Goal: Task Accomplishment & Management: Use online tool/utility

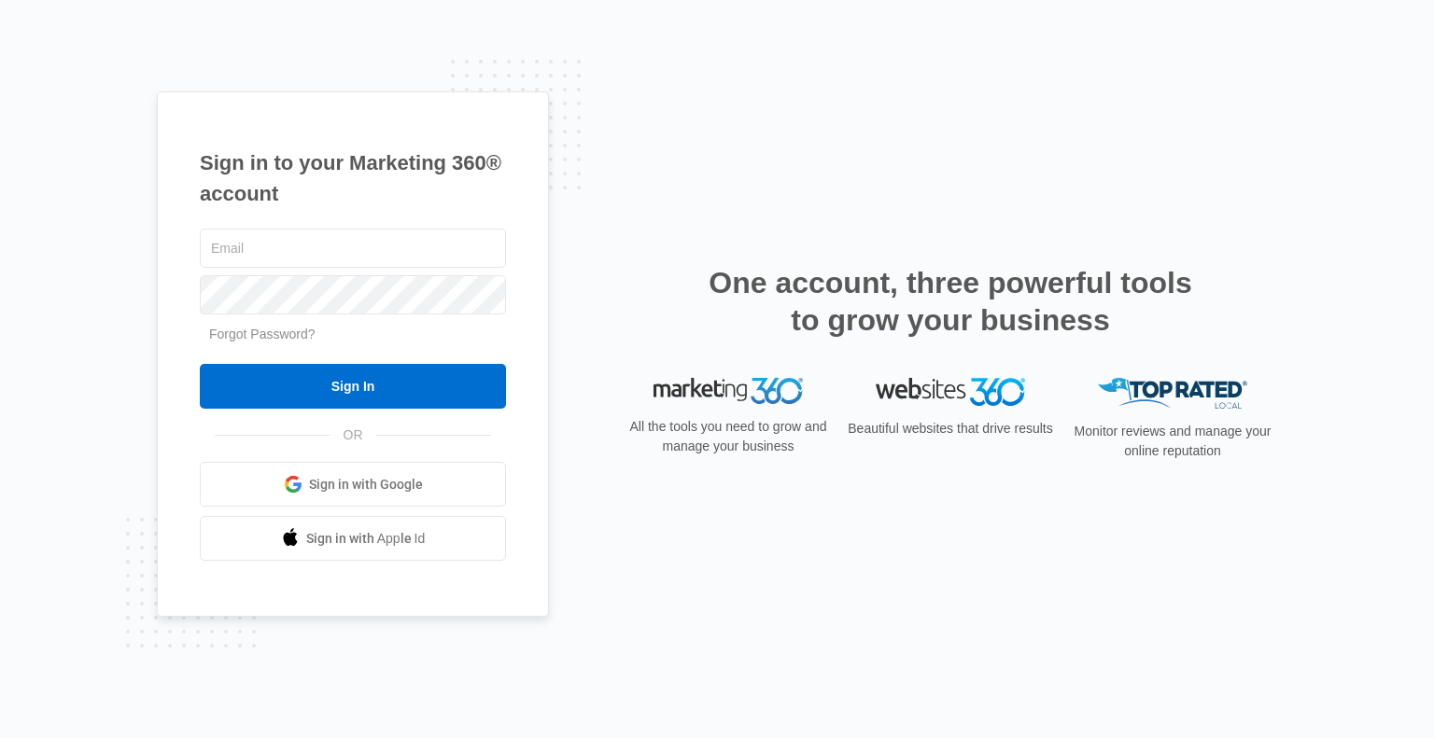
click at [347, 255] on input "text" at bounding box center [353, 248] width 306 height 39
type input "[EMAIL_ADDRESS][DOMAIN_NAME]"
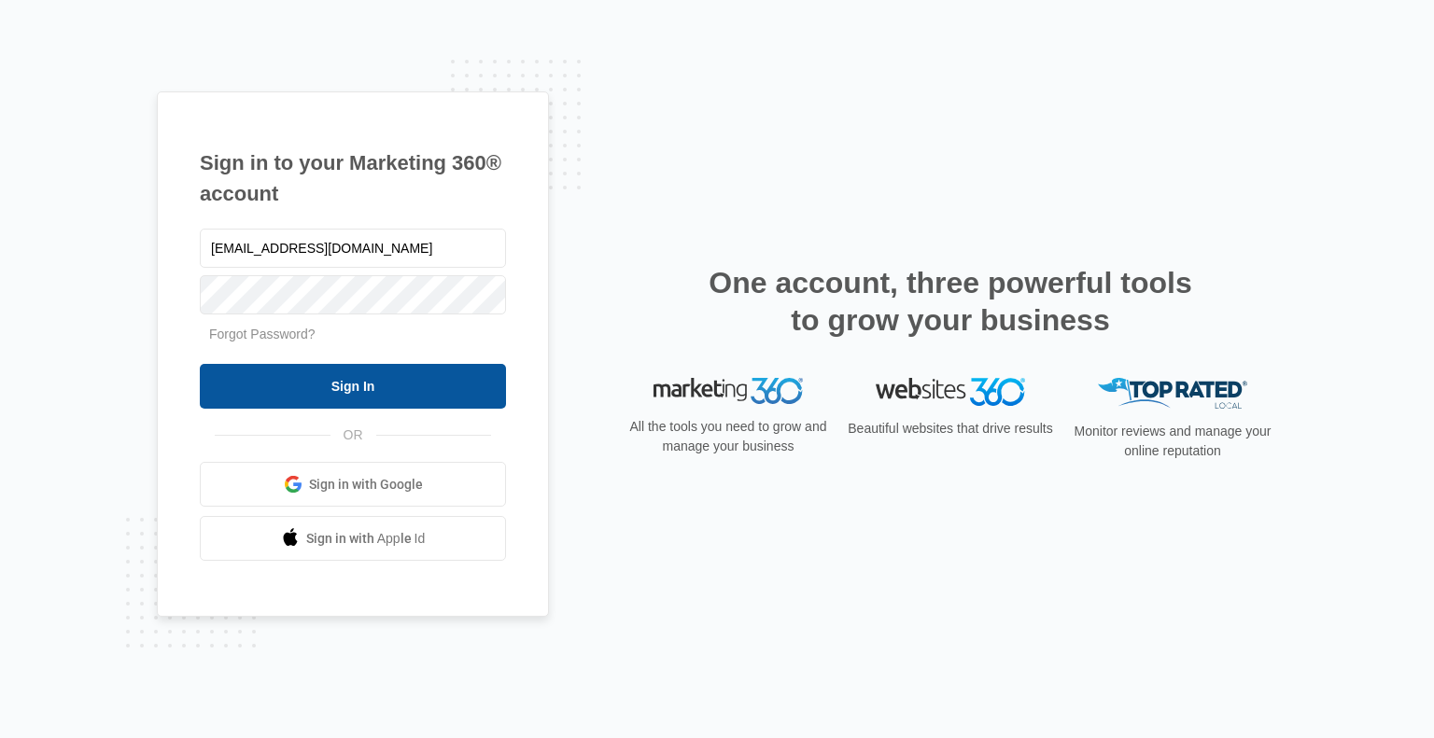
click at [359, 379] on input "Sign In" at bounding box center [353, 386] width 306 height 45
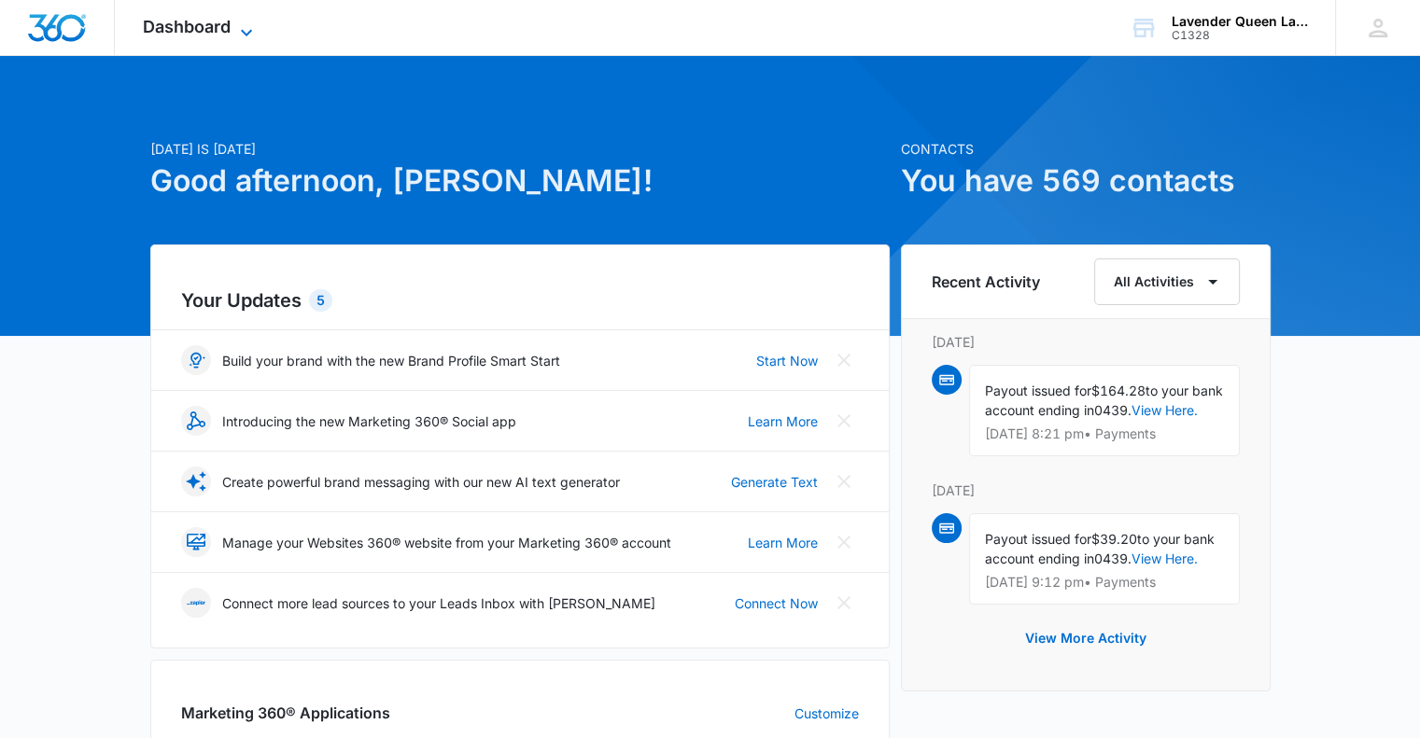
click at [249, 25] on icon at bounding box center [246, 32] width 22 height 22
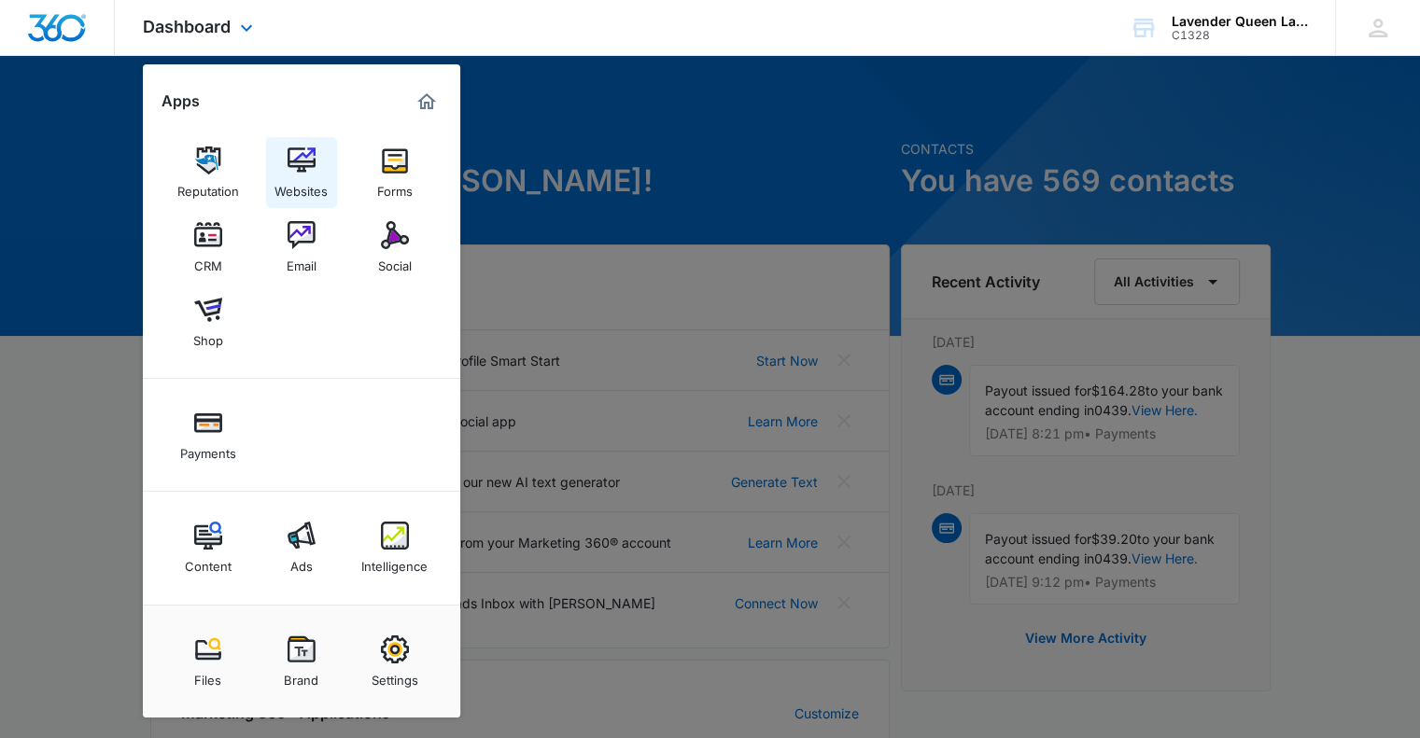
click at [315, 176] on div "Websites" at bounding box center [300, 187] width 53 height 24
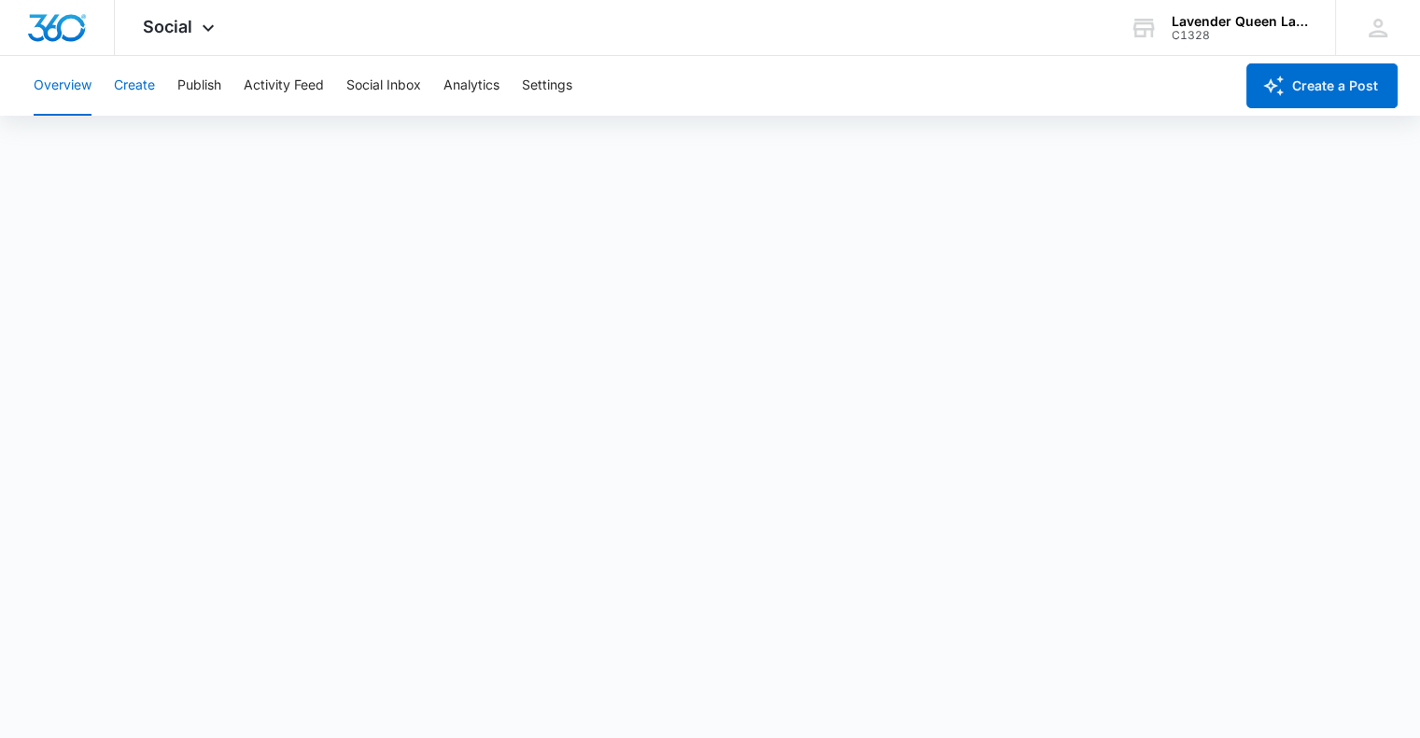
click at [130, 86] on button "Create" at bounding box center [134, 86] width 41 height 60
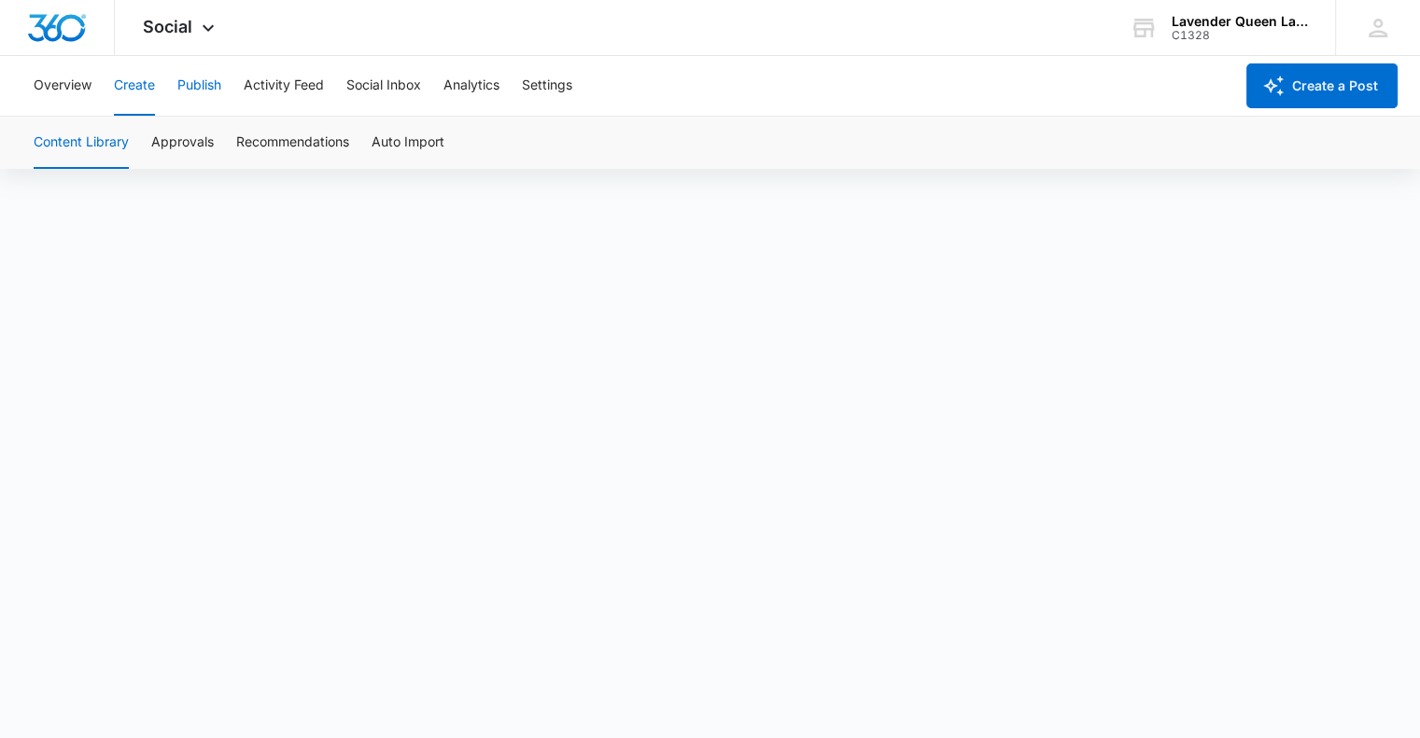
click at [214, 85] on button "Publish" at bounding box center [199, 86] width 44 height 60
click at [207, 27] on icon at bounding box center [208, 32] width 22 height 22
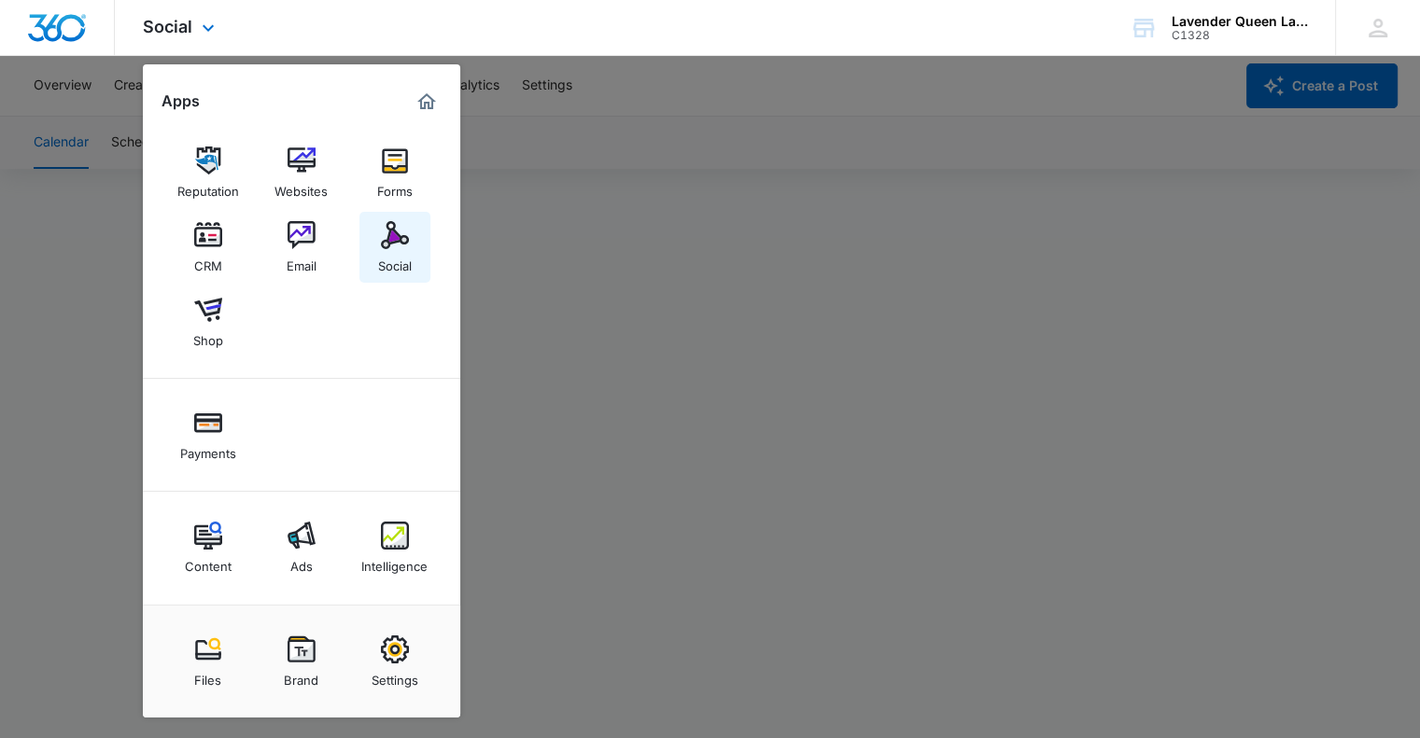
click at [397, 249] on div "Social" at bounding box center [395, 261] width 34 height 24
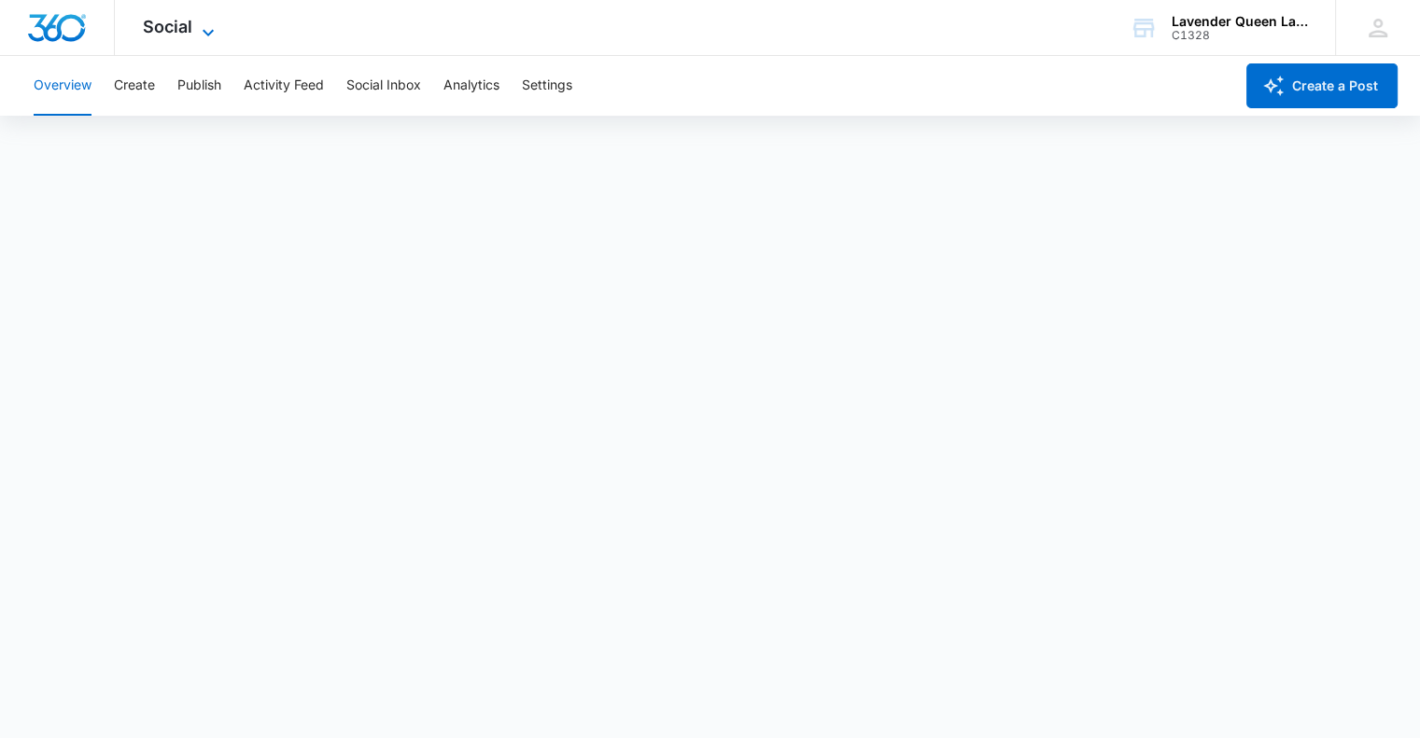
click at [207, 26] on icon at bounding box center [208, 32] width 22 height 22
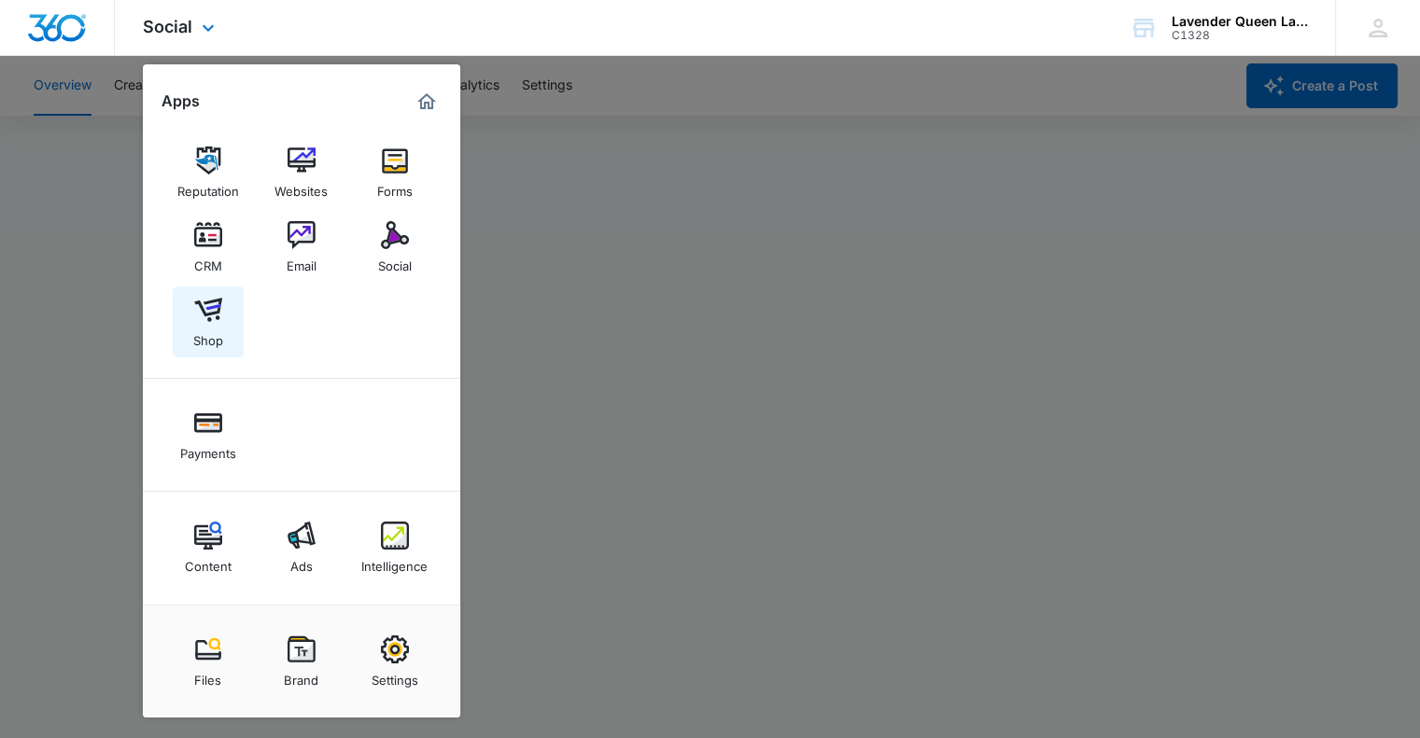
click at [206, 318] on img at bounding box center [208, 310] width 28 height 28
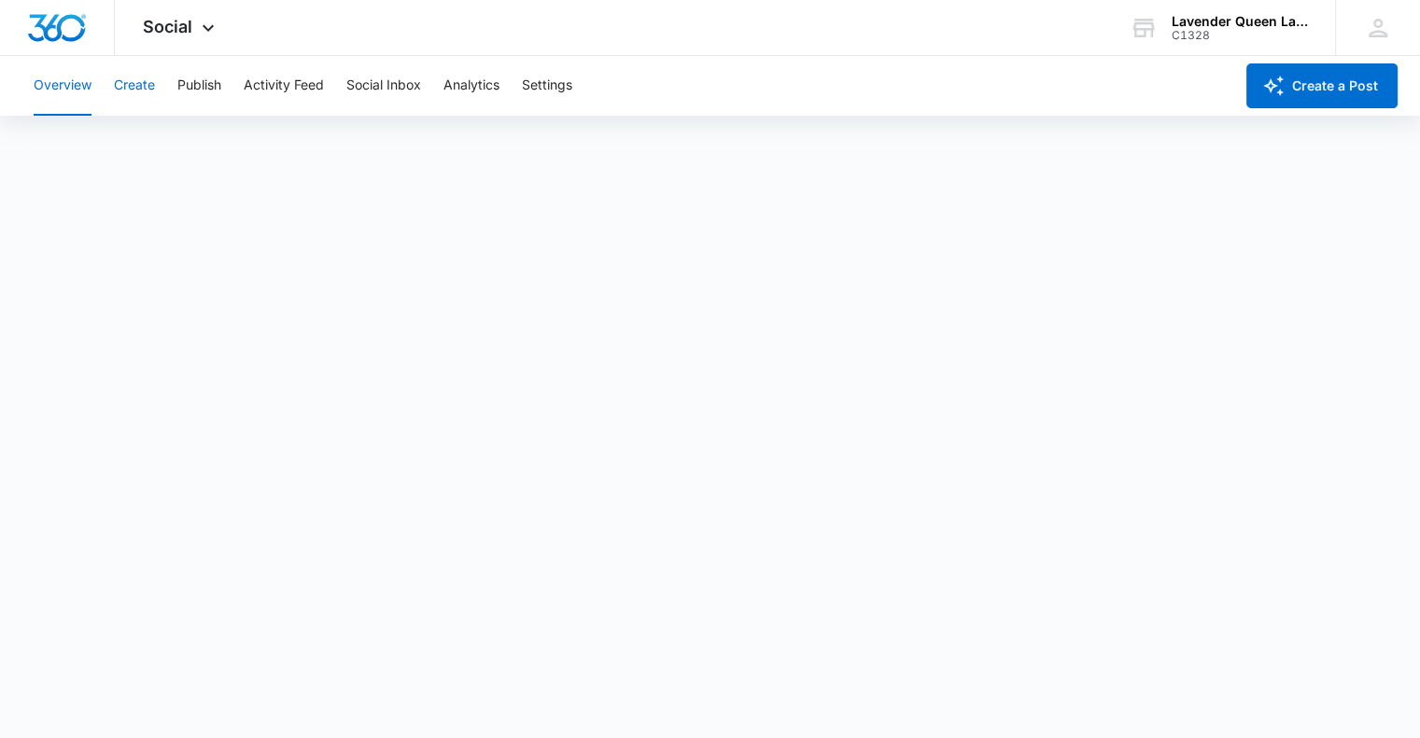
click at [145, 83] on button "Create" at bounding box center [134, 86] width 41 height 60
click at [134, 89] on button "Create" at bounding box center [134, 86] width 41 height 60
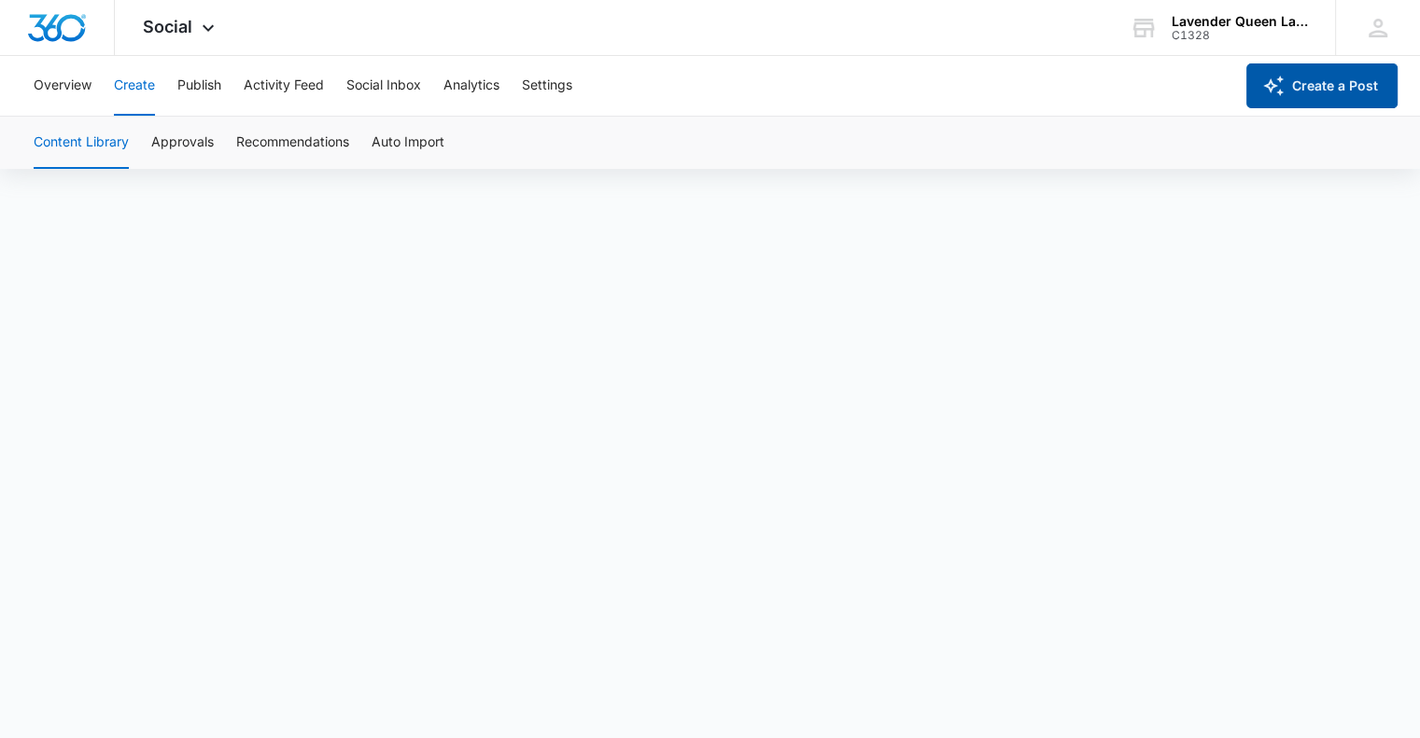
click at [1335, 94] on button "Create a Post" at bounding box center [1321, 85] width 151 height 45
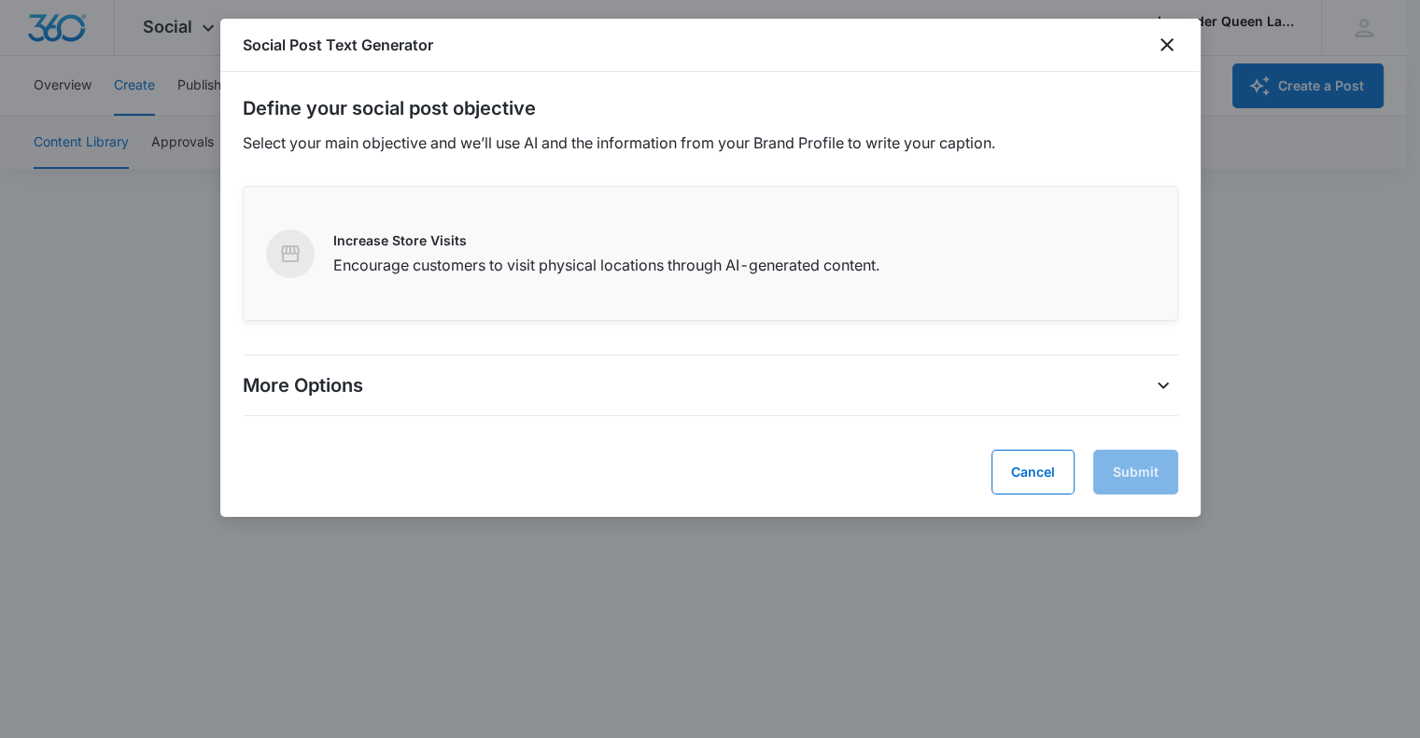
click at [392, 273] on p "Encourage customers to visit physical locations through AI-generated content." at bounding box center [606, 265] width 546 height 22
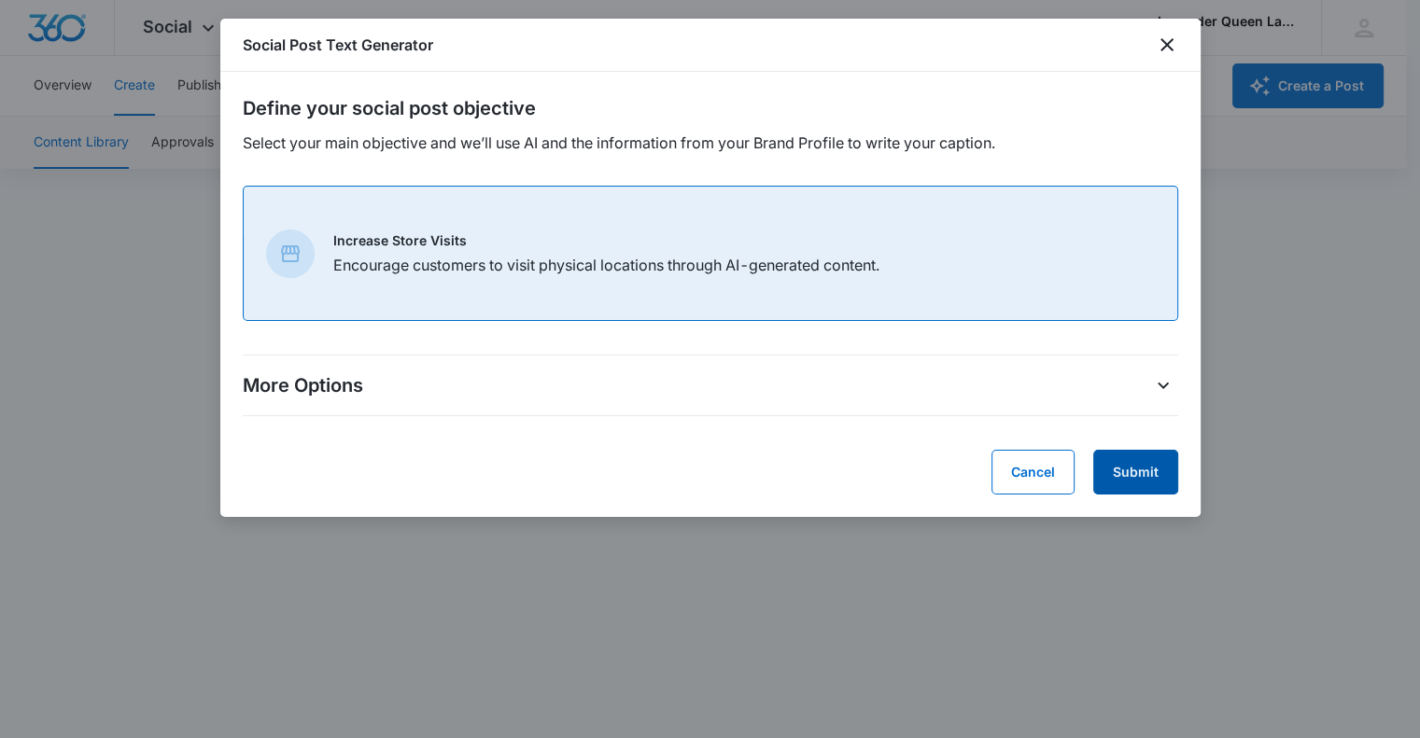
click at [1141, 482] on button "Submit" at bounding box center [1135, 472] width 85 height 45
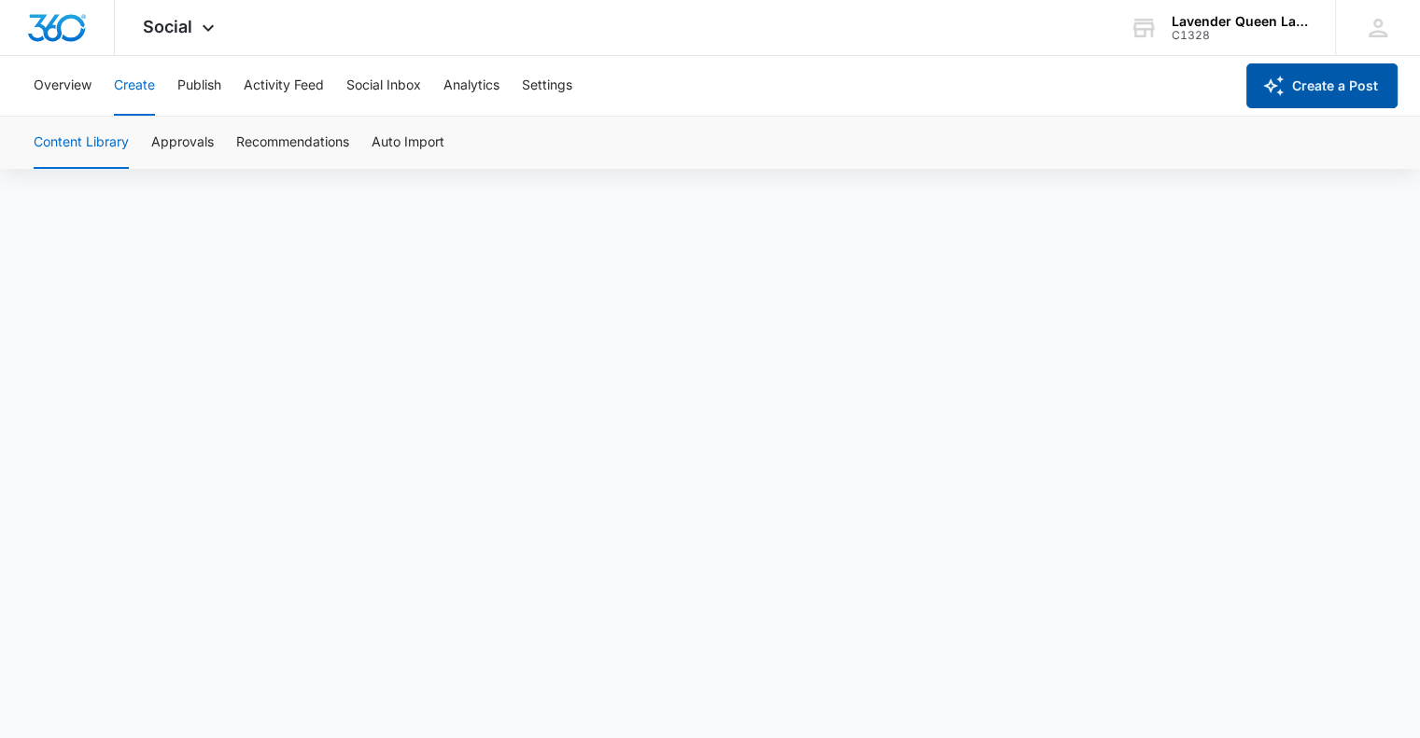
click at [1326, 89] on button "Create a Post" at bounding box center [1321, 85] width 151 height 45
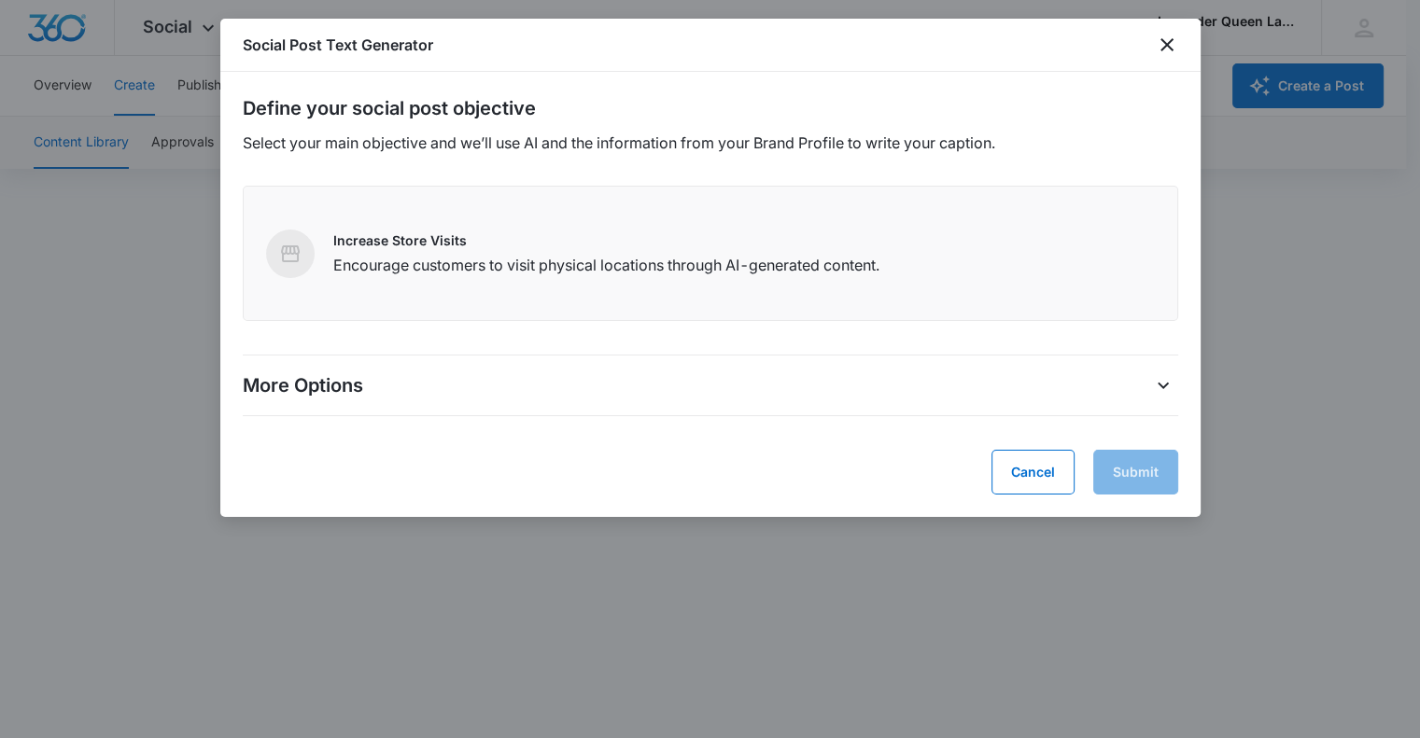
click at [356, 386] on p "More Options" at bounding box center [303, 386] width 120 height 28
click at [1174, 43] on icon "close" at bounding box center [1167, 45] width 22 height 22
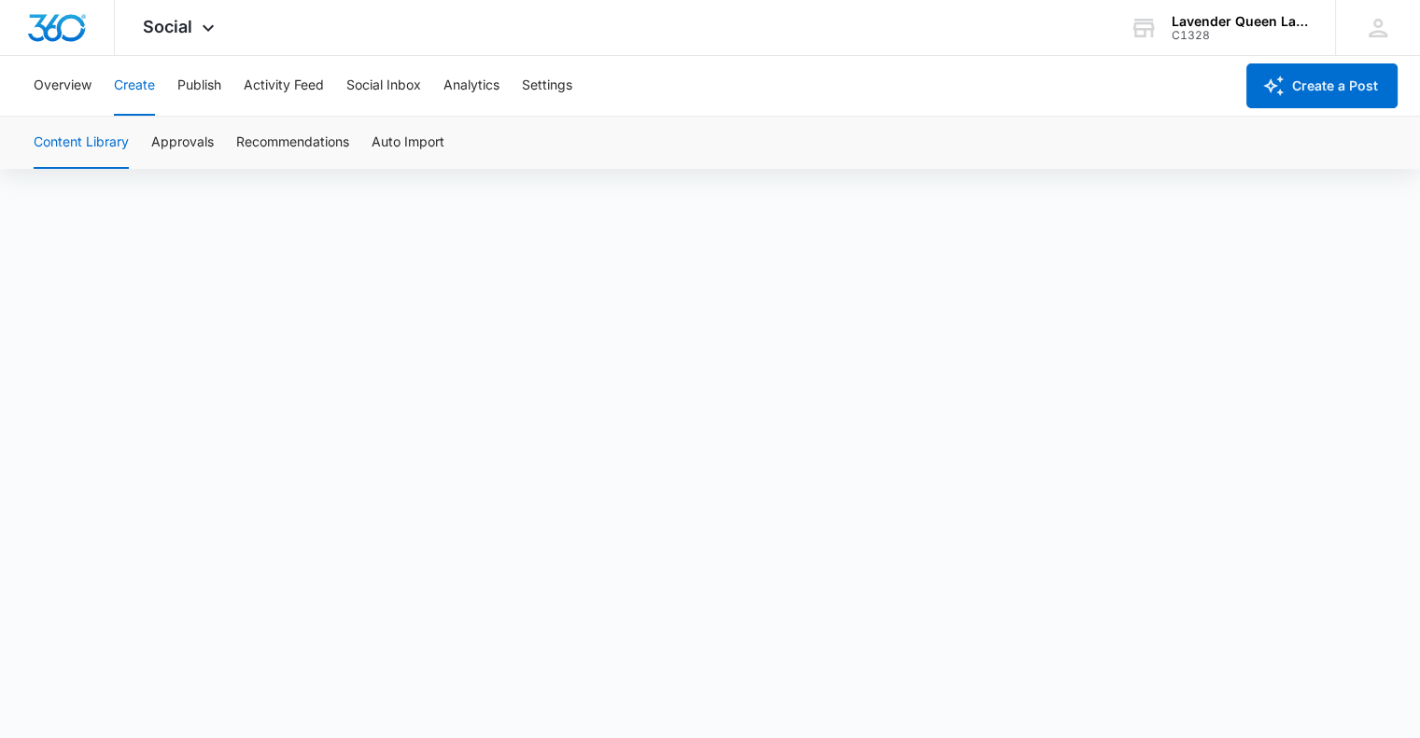
click at [140, 86] on button "Create" at bounding box center [134, 86] width 41 height 60
click at [1377, 40] on icon at bounding box center [1378, 28] width 28 height 28
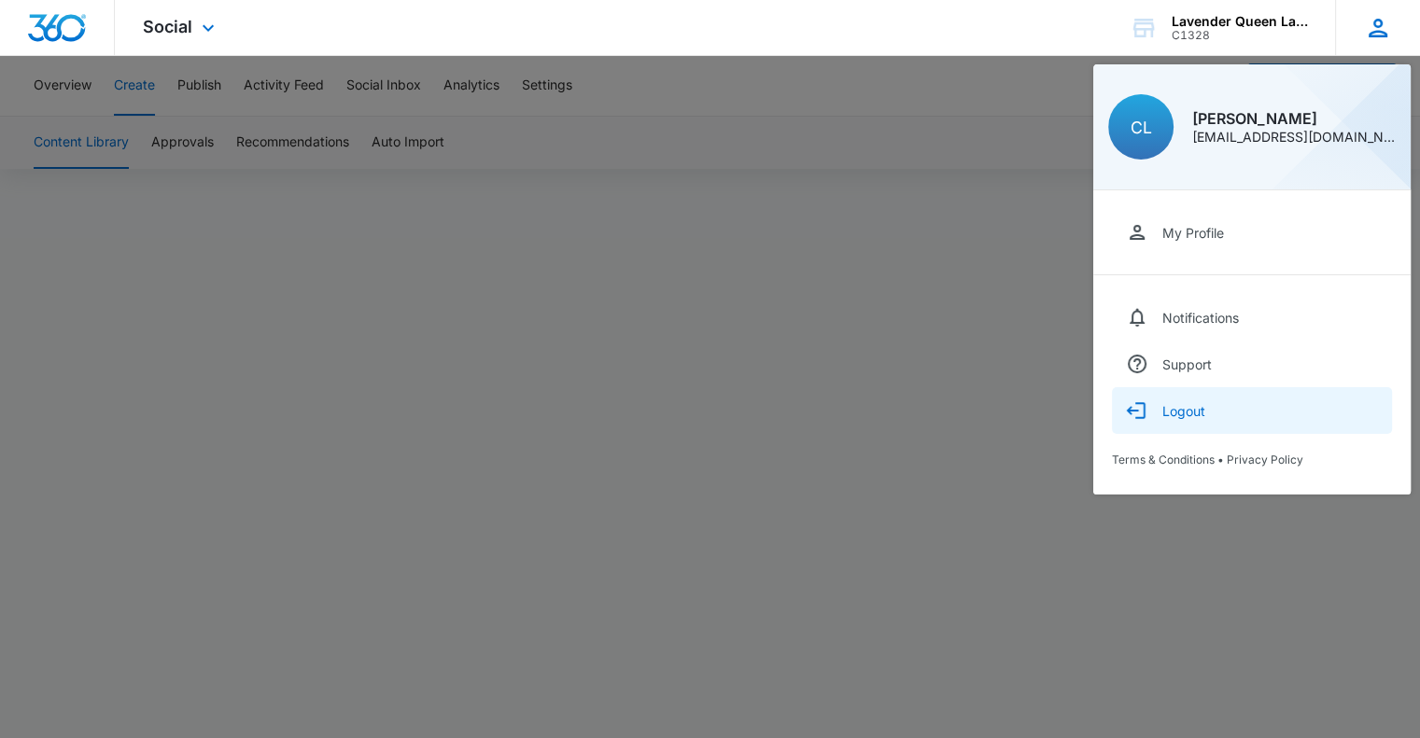
click at [1201, 411] on div "Logout" at bounding box center [1183, 411] width 43 height 16
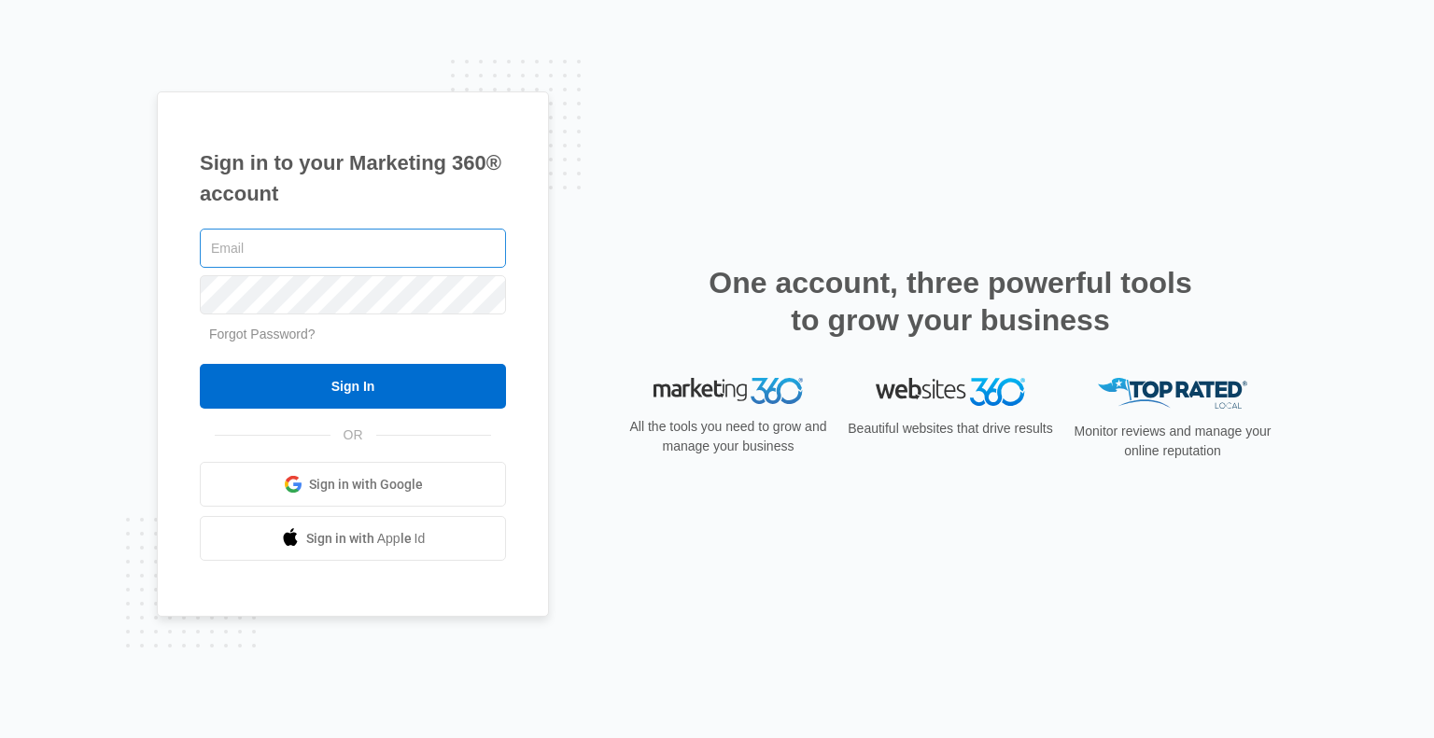
click at [265, 247] on input "text" at bounding box center [353, 248] width 306 height 39
type input "[EMAIL_ADDRESS][DOMAIN_NAME]"
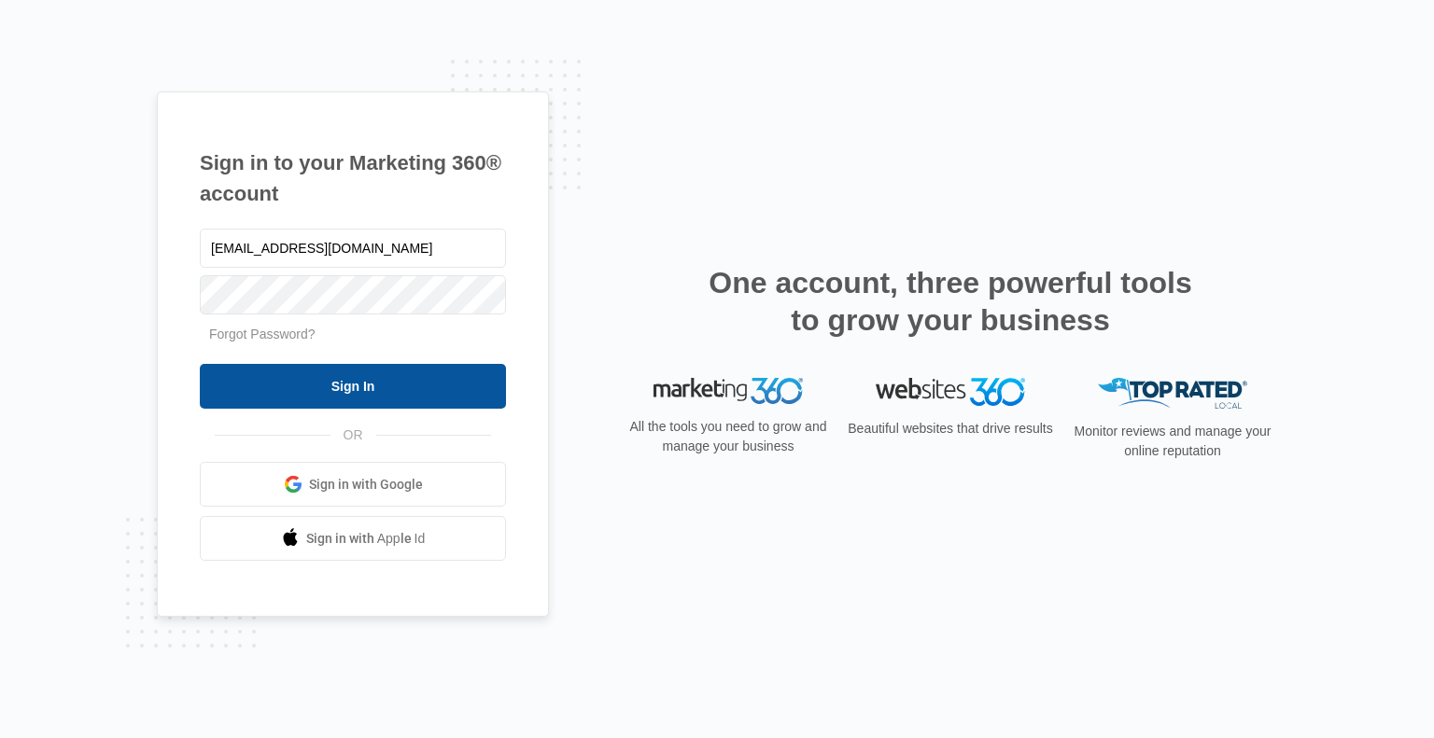
click at [359, 376] on input "Sign In" at bounding box center [353, 386] width 306 height 45
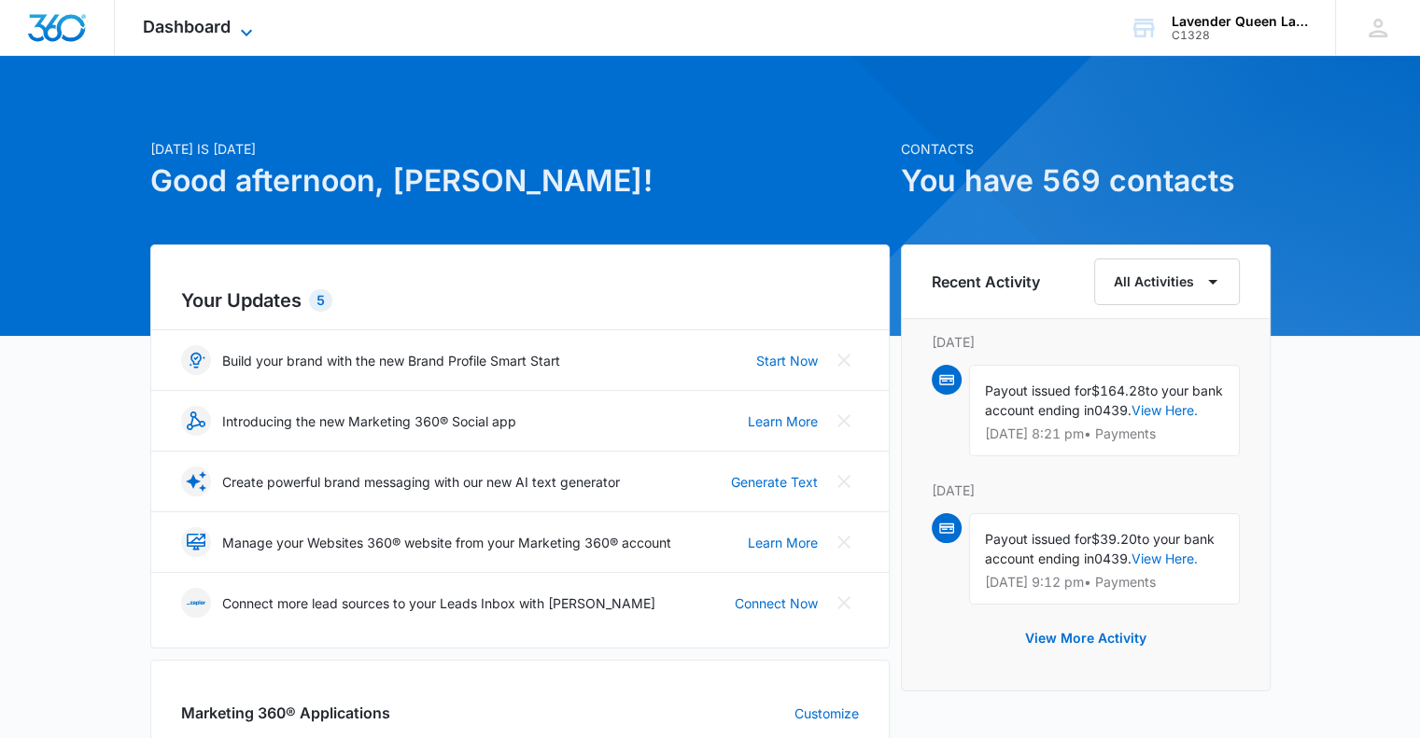
click at [249, 31] on icon at bounding box center [246, 32] width 11 height 7
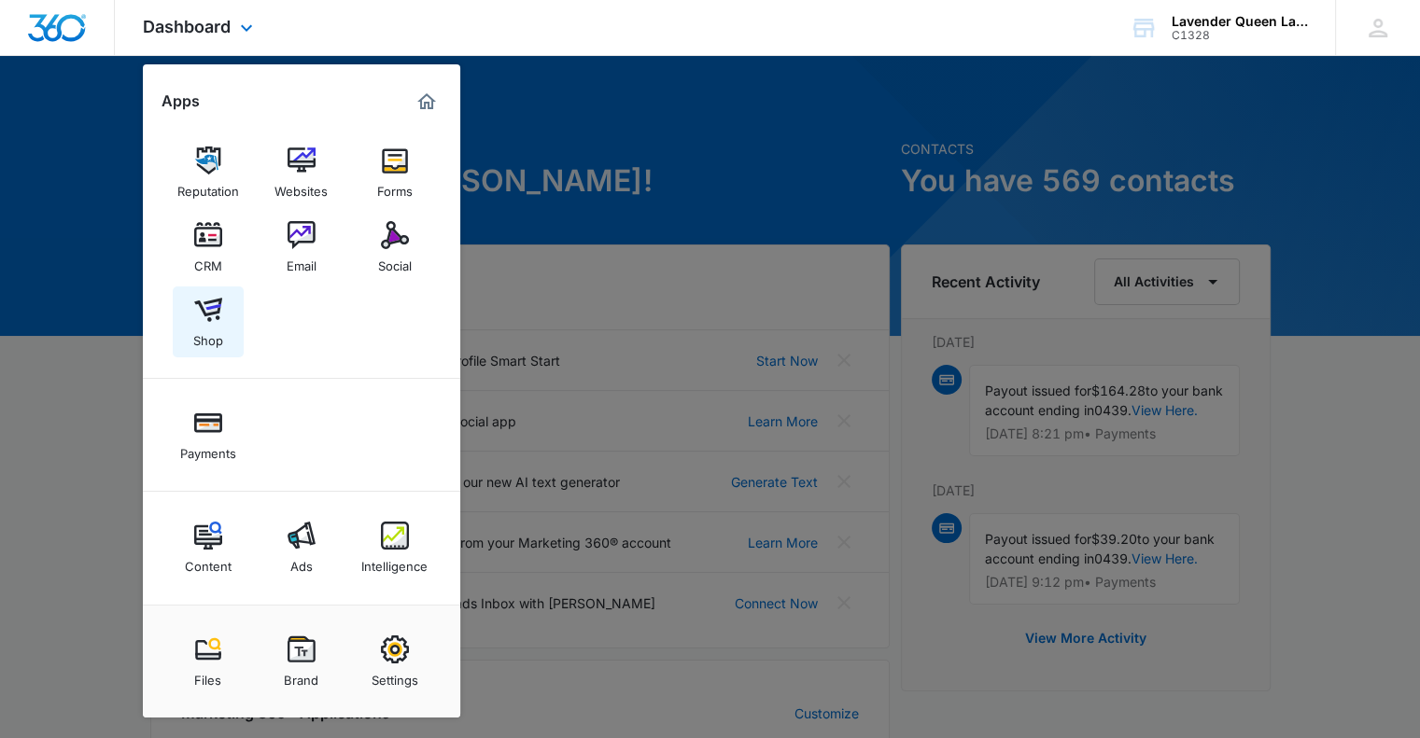
click at [209, 334] on div "Shop" at bounding box center [208, 336] width 30 height 24
